Goal: Find specific page/section: Find specific page/section

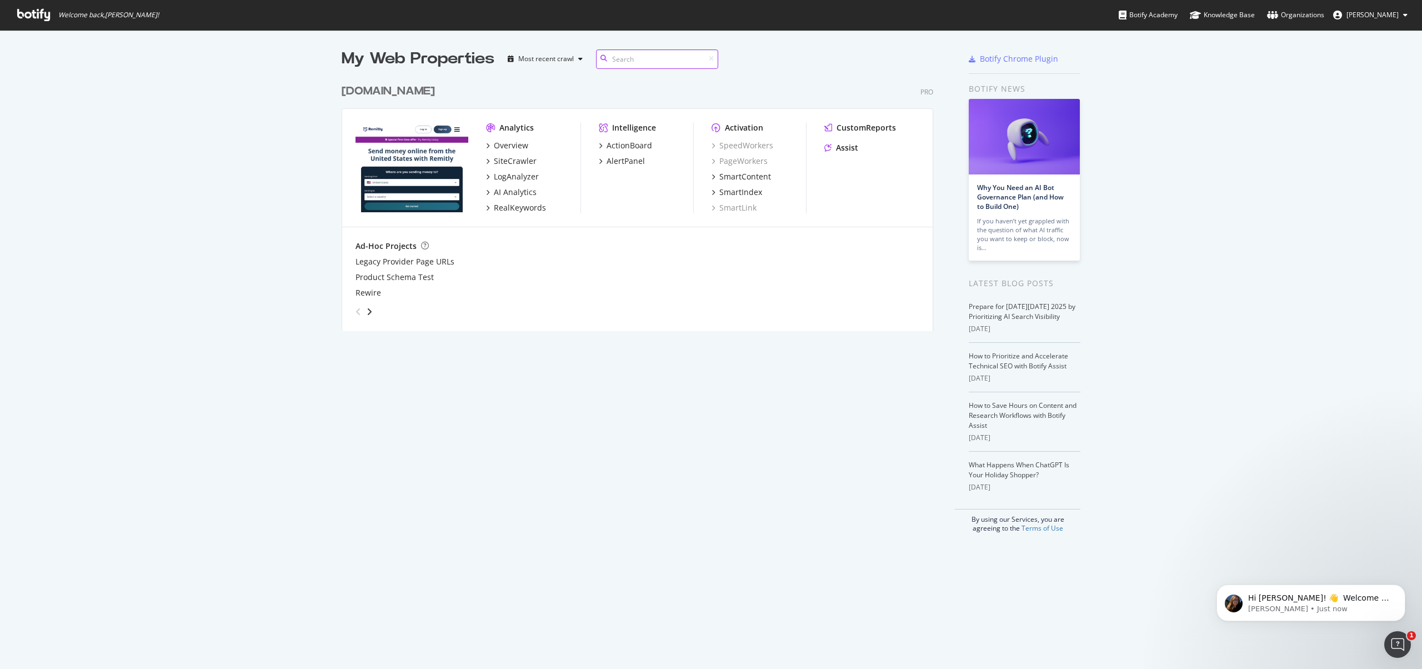
scroll to position [253, 592]
click at [1401, 588] on icon "Dismiss notification" at bounding box center [1403, 588] width 6 height 6
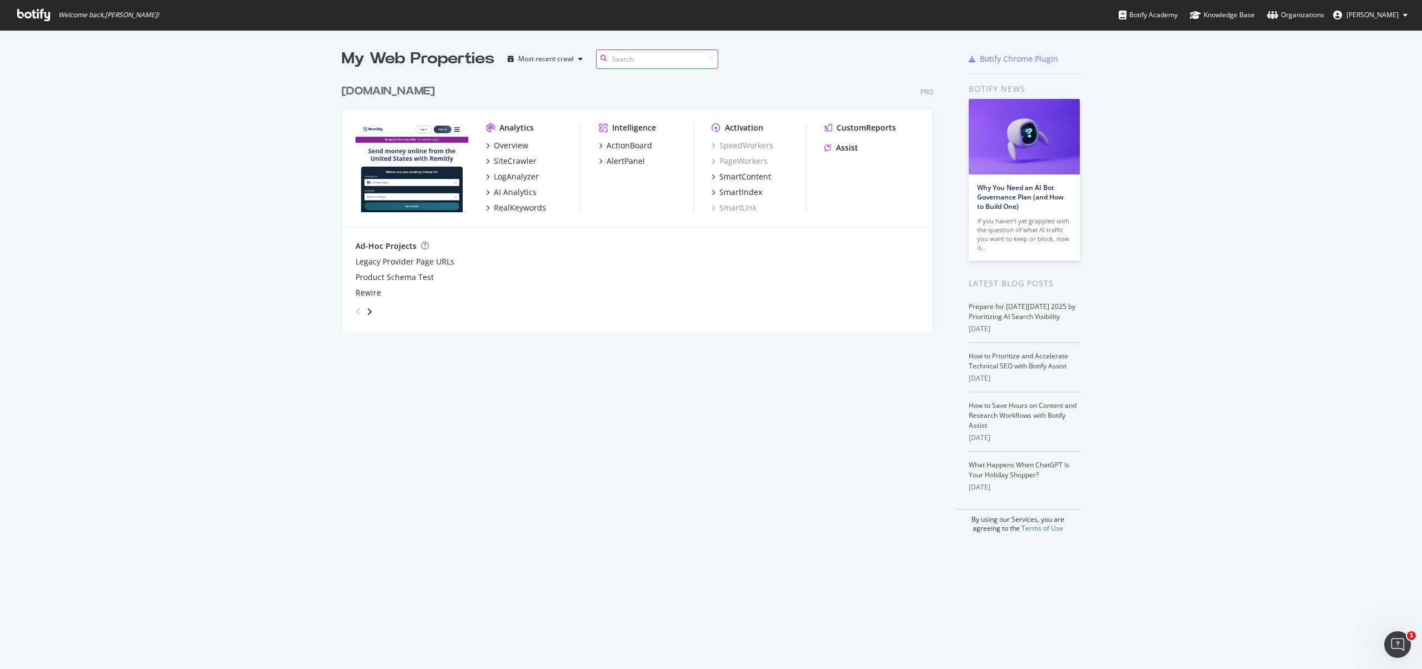
click at [623, 56] on input at bounding box center [657, 58] width 122 height 19
drag, startPoint x: 505, startPoint y: 82, endPoint x: 729, endPoint y: 68, distance: 224.3
click at [505, 82] on div "[DOMAIN_NAME] Pro Analytics Overview SiteCrawler LogAnalyzer AI Analytics RealK…" at bounding box center [642, 200] width 601 height 261
click at [543, 64] on div "Most recent crawl" at bounding box center [545, 59] width 84 height 17
click at [294, 158] on div "My Web Properties Most recent crawl [DOMAIN_NAME] Pro Analytics Overview SiteCr…" at bounding box center [711, 290] width 1422 height 521
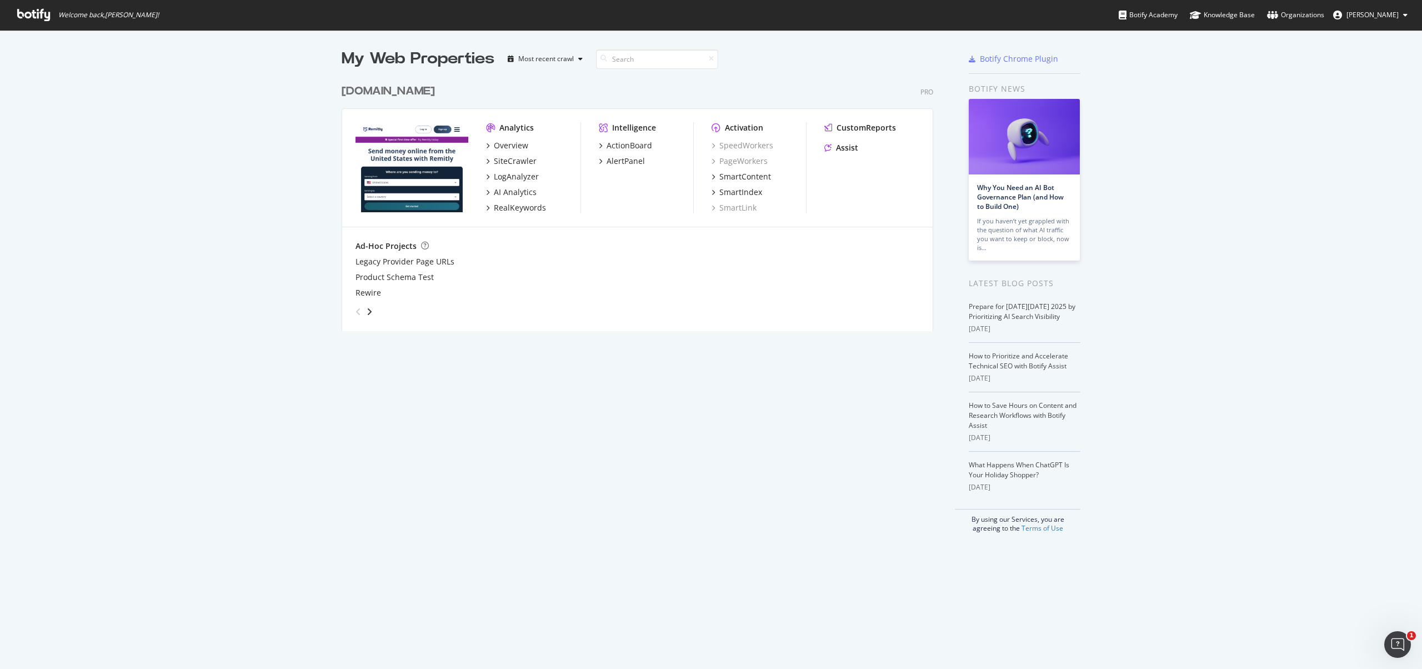
click at [372, 312] on div "grid" at bounding box center [635, 309] width 568 height 22
click at [368, 312] on div "angle-right" at bounding box center [370, 311] width 8 height 11
click at [359, 312] on div "angle-left" at bounding box center [358, 312] width 14 height 18
click at [367, 311] on icon "angle-right" at bounding box center [370, 311] width 6 height 9
click at [713, 144] on div "SpeedWorkers" at bounding box center [743, 145] width 62 height 11
